Goal: Task Accomplishment & Management: Manage account settings

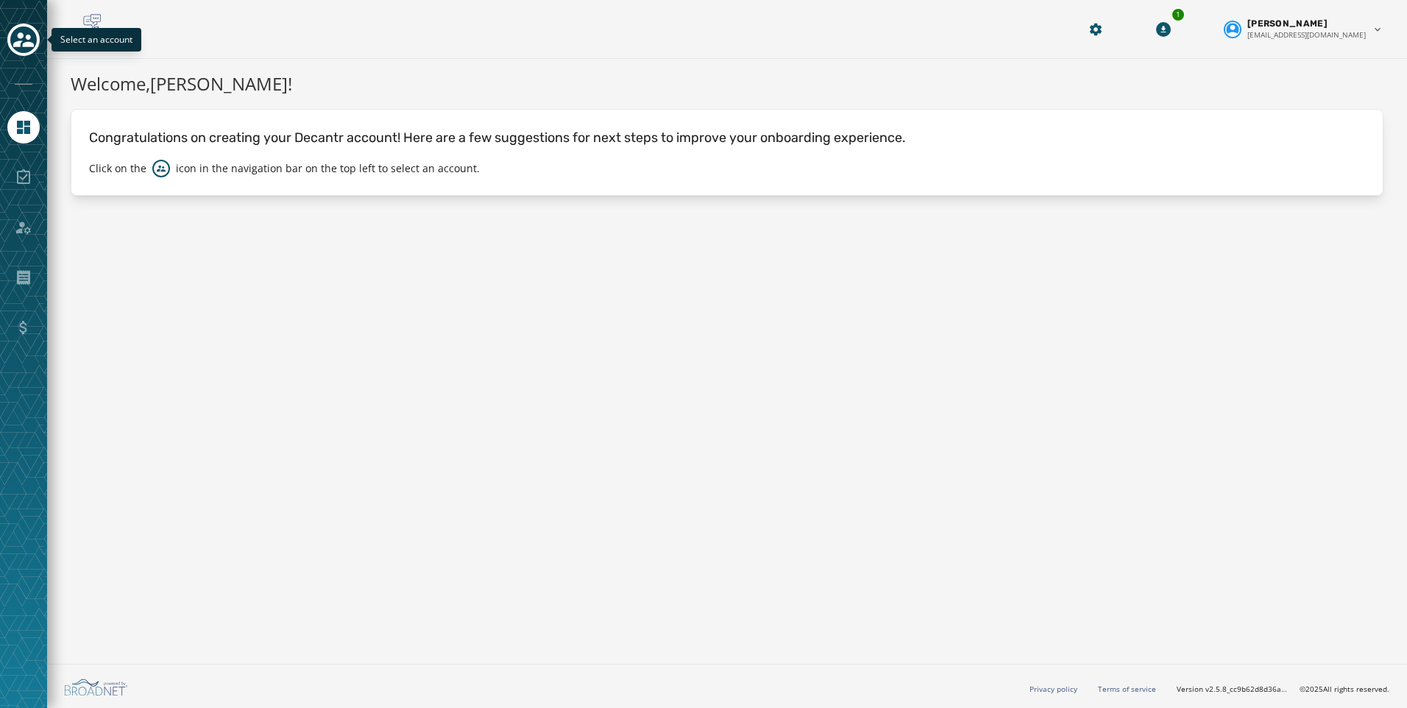
click at [12, 42] on div "Toggle account select drawer" at bounding box center [23, 39] width 26 height 26
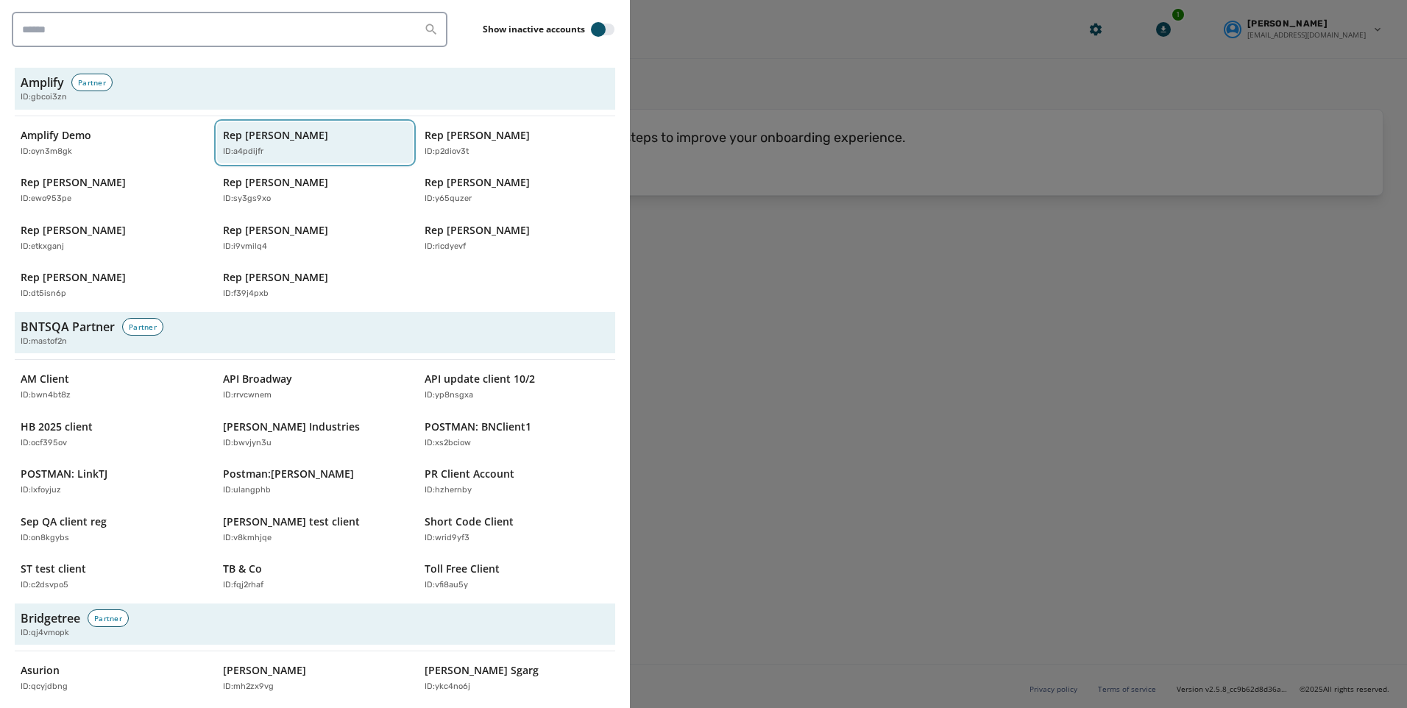
click at [241, 144] on div "Rep [PERSON_NAME] ID: a4pdijfr" at bounding box center [308, 143] width 170 height 30
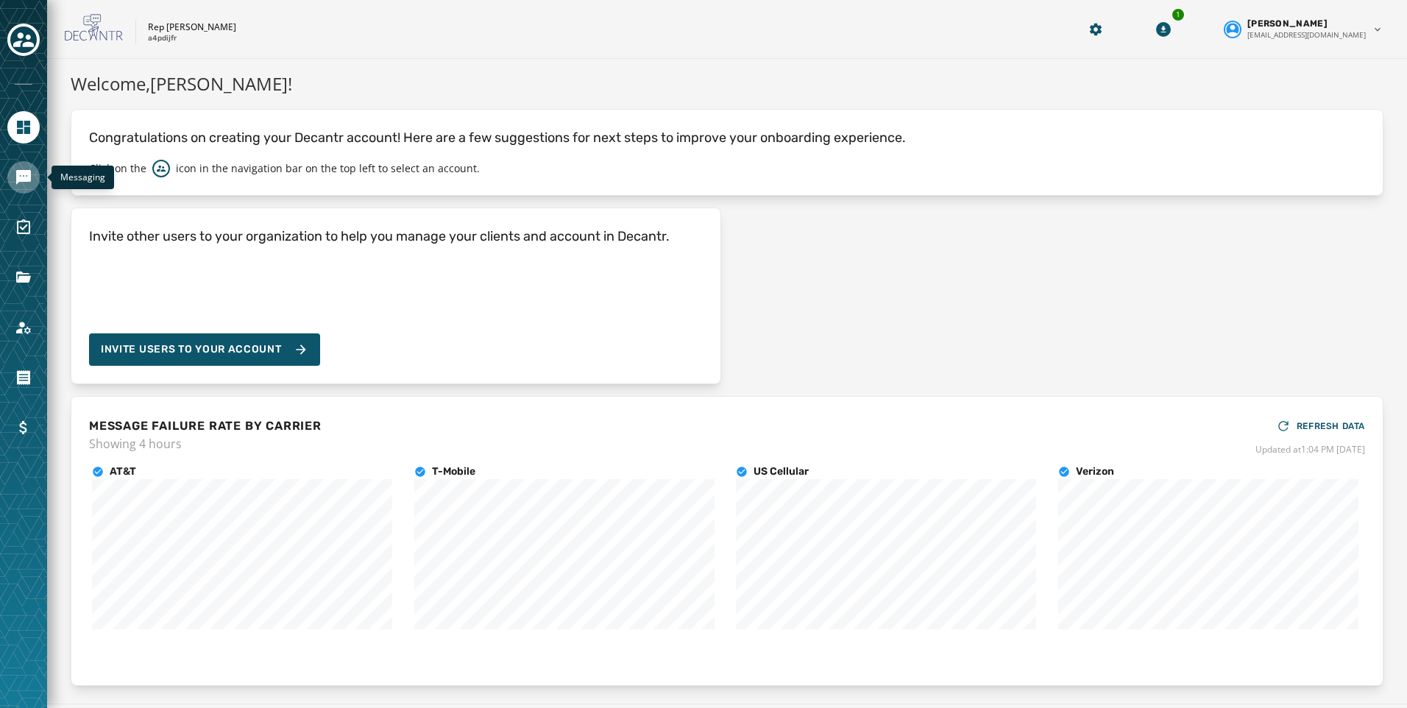
click at [24, 174] on icon "Navigate to Messaging" at bounding box center [23, 177] width 15 height 15
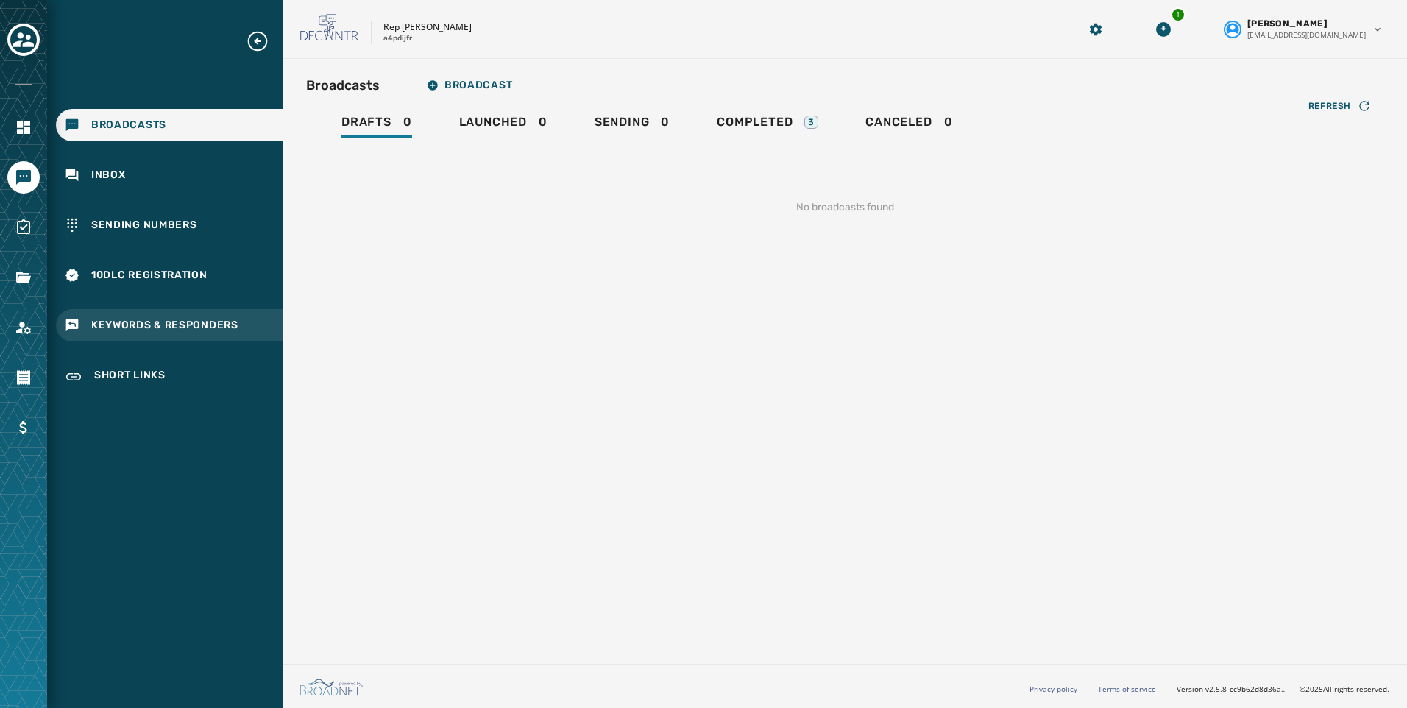
click at [145, 337] on div "Keywords & Responders" at bounding box center [169, 325] width 227 height 32
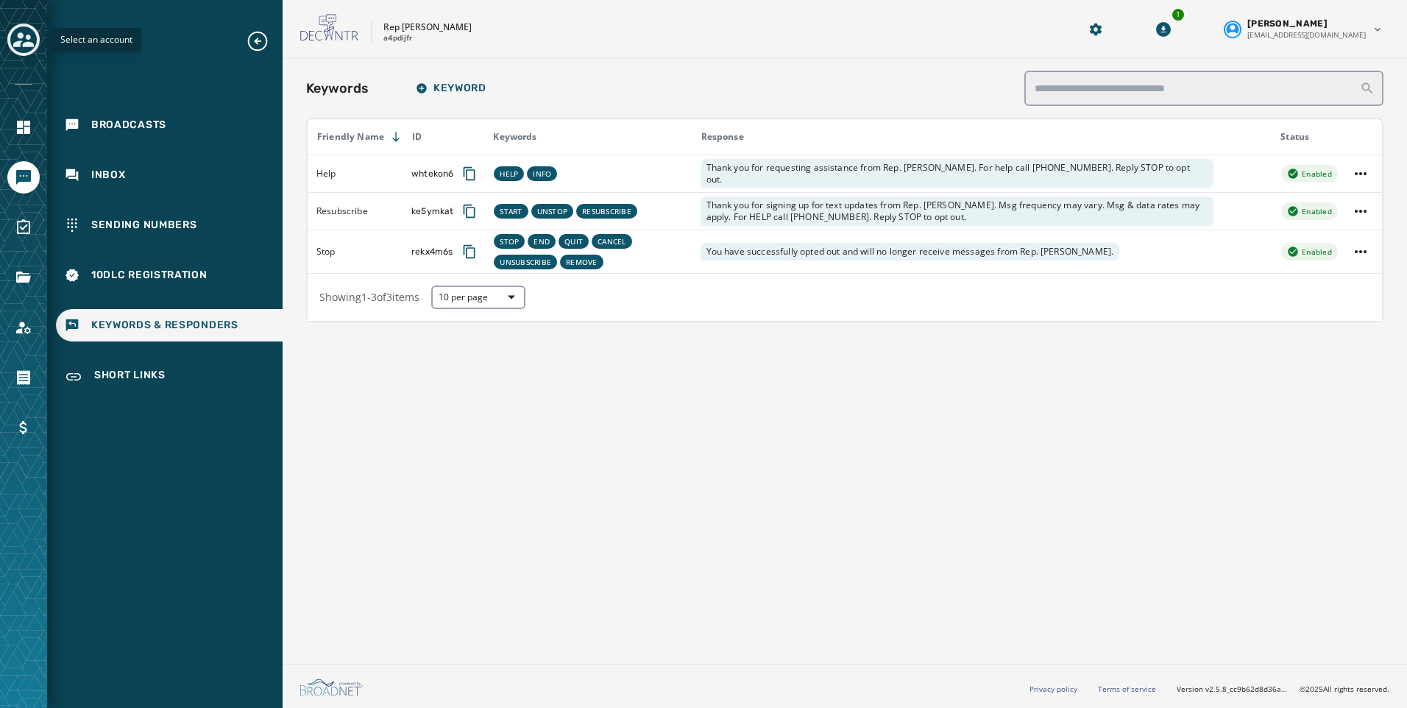
click at [24, 35] on icon "Toggle account select drawer" at bounding box center [23, 39] width 21 height 21
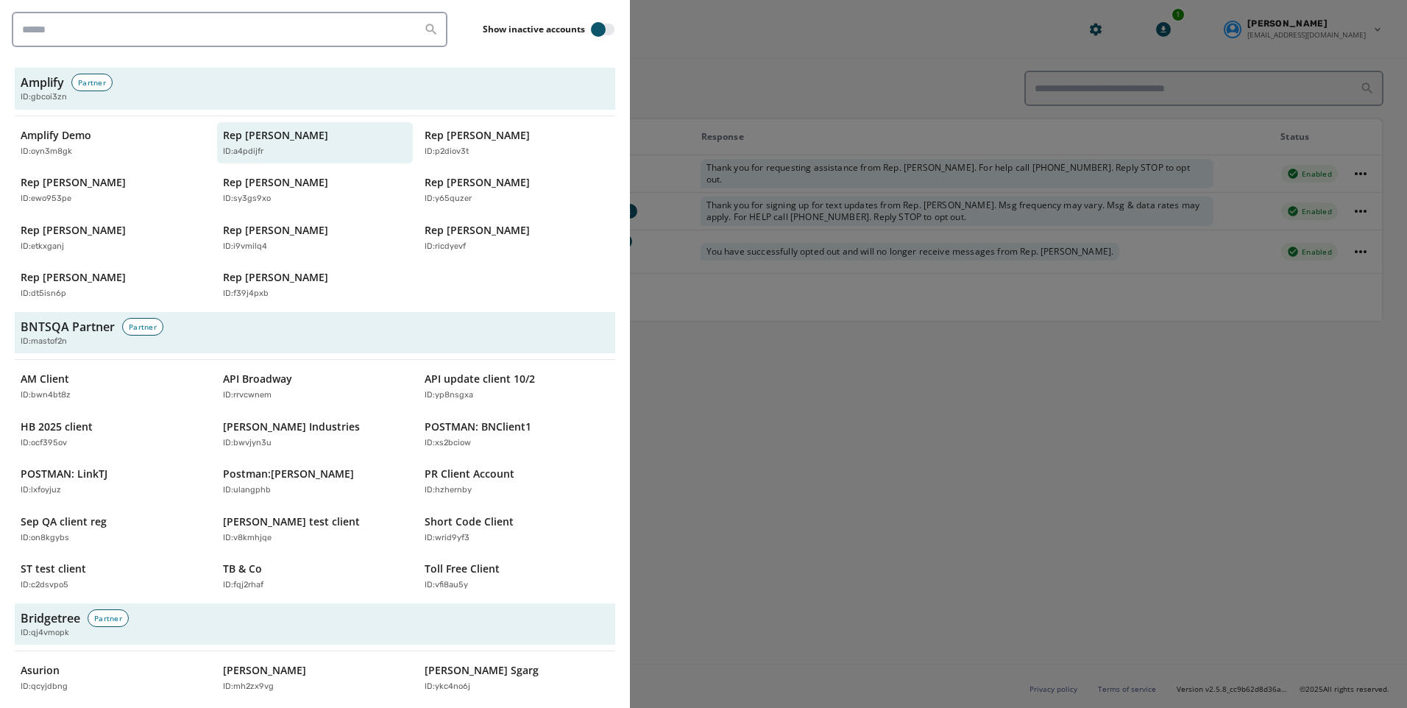
click at [723, 454] on div at bounding box center [703, 354] width 1407 height 708
